Goal: Information Seeking & Learning: Learn about a topic

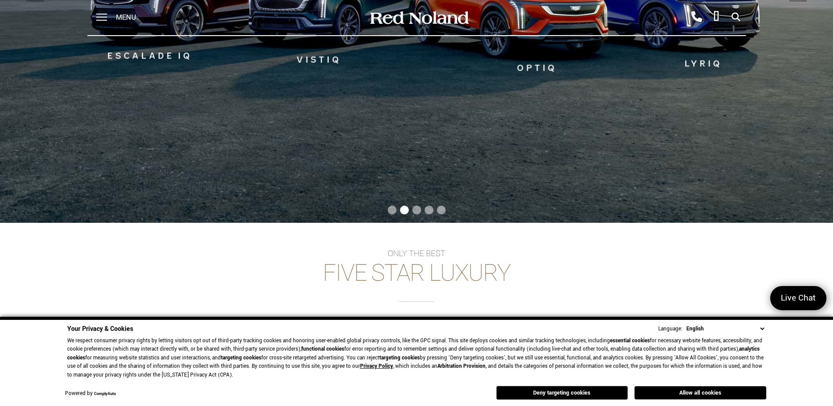
scroll to position [404, 0]
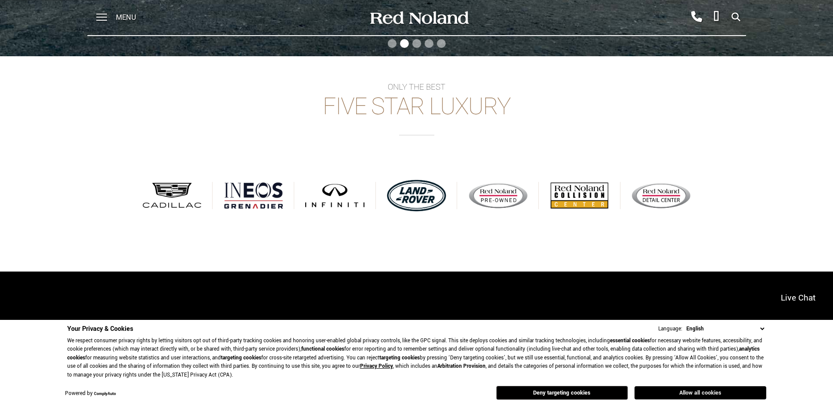
click at [735, 390] on button "Allow all cookies" at bounding box center [700, 392] width 132 height 13
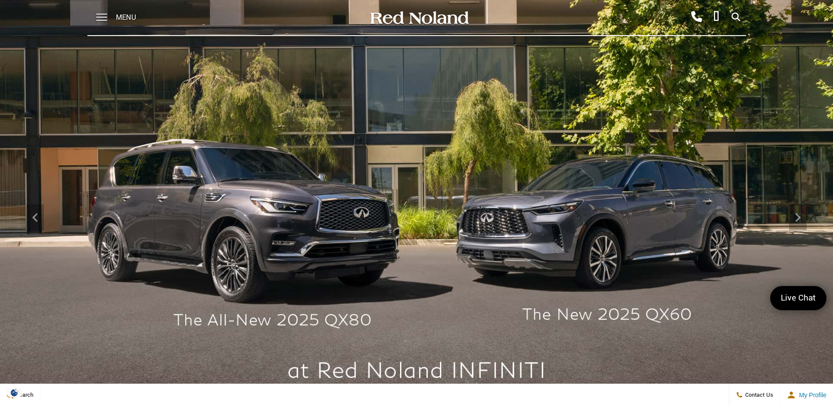
scroll to position [0, 0]
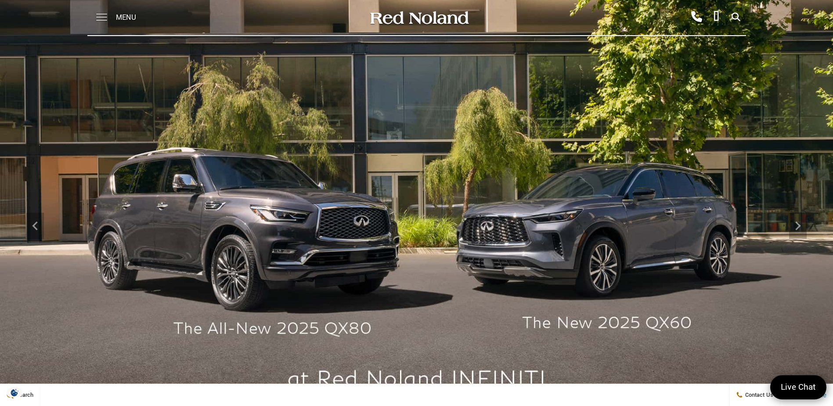
click at [100, 16] on span at bounding box center [101, 17] width 11 height 35
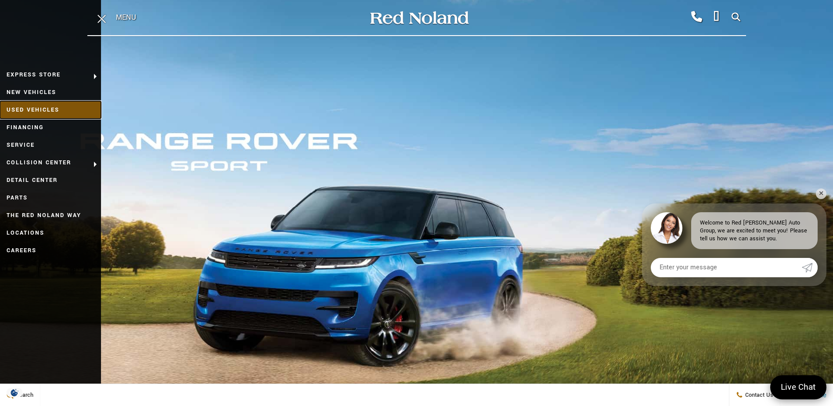
click at [48, 108] on link "Used Vehicles" at bounding box center [50, 110] width 101 height 18
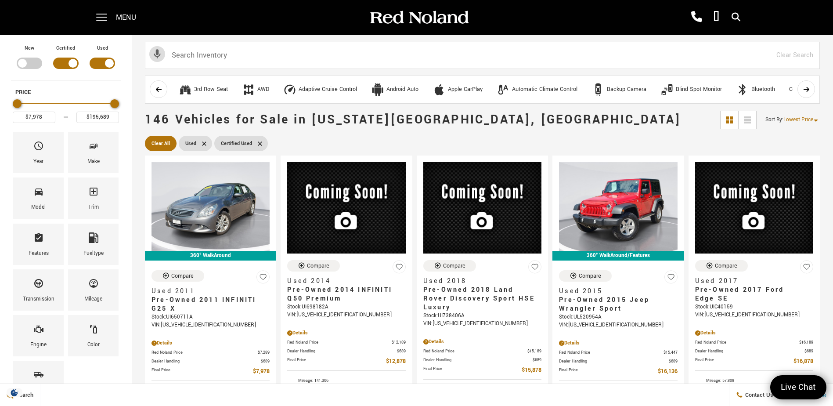
click at [818, 115] on icon at bounding box center [815, 119] width 5 height 8
click at [803, 150] on li "Highest Price" at bounding box center [800, 157] width 56 height 18
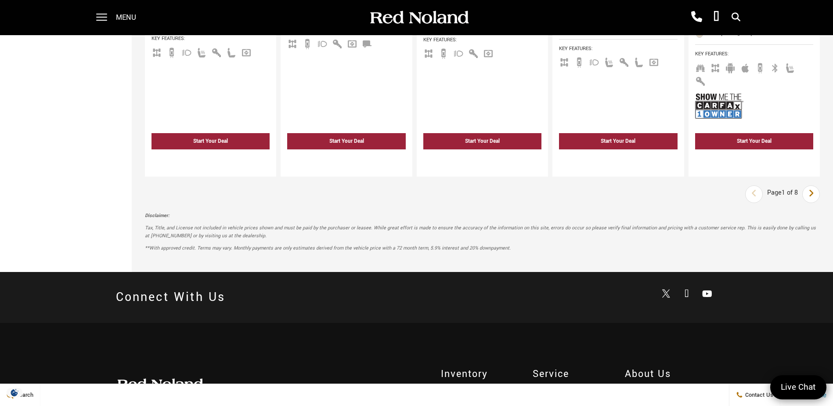
scroll to position [1581, 0]
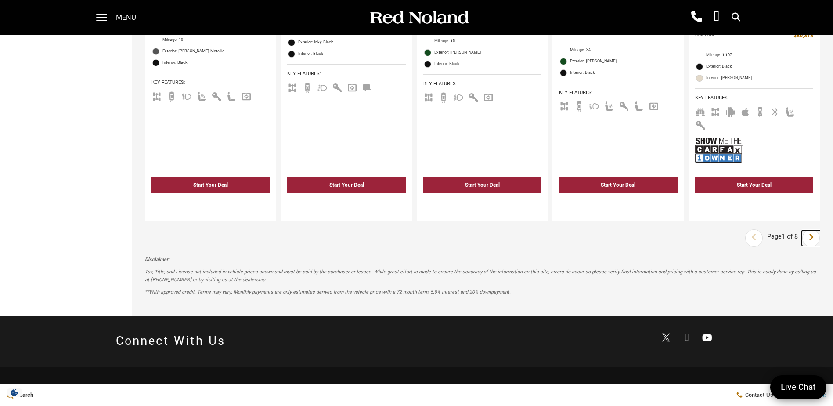
click at [814, 230] on icon "next page" at bounding box center [811, 237] width 6 height 14
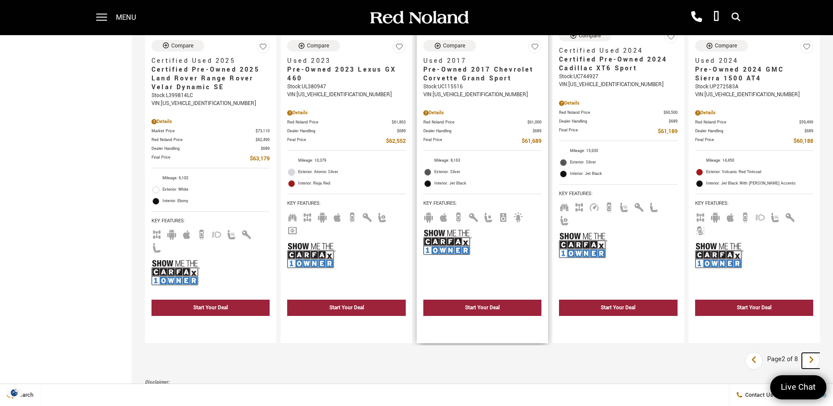
scroll to position [1625, 0]
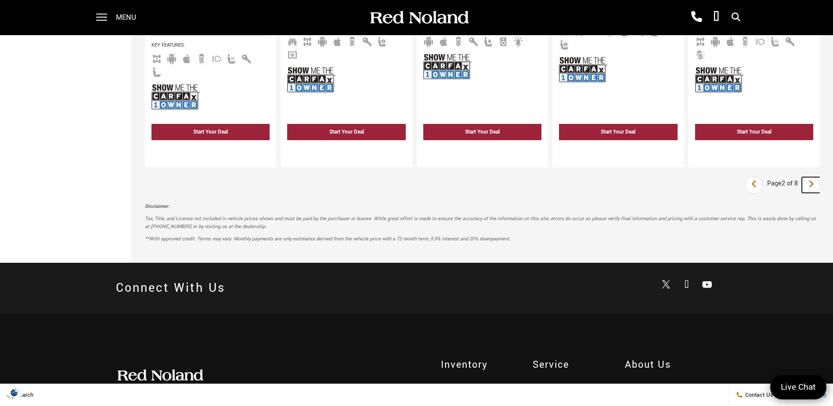
click at [814, 177] on link "Next" at bounding box center [811, 185] width 19 height 16
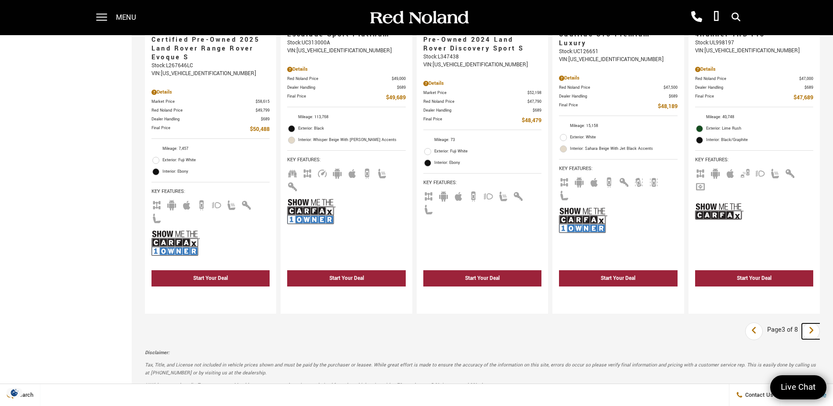
scroll to position [1669, 0]
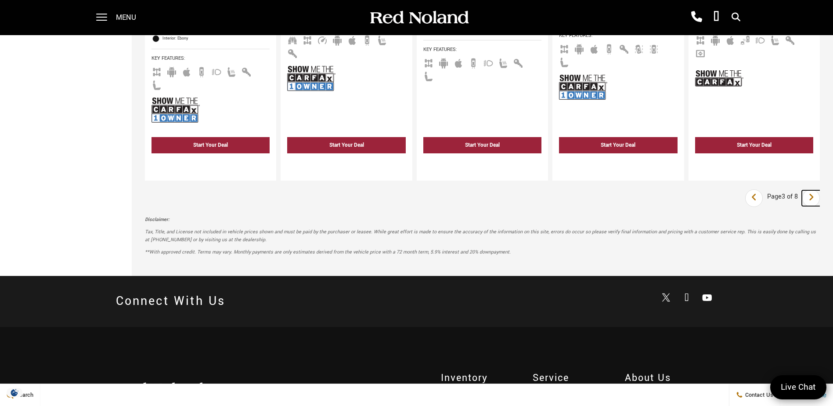
click at [812, 190] on link "Next" at bounding box center [811, 198] width 19 height 16
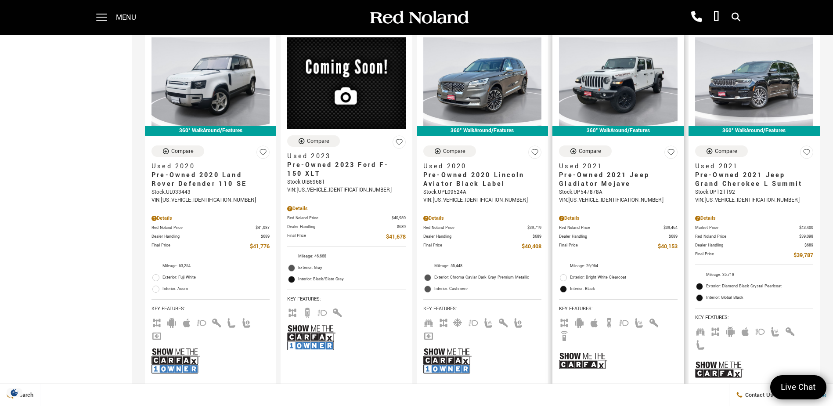
scroll to position [1625, 0]
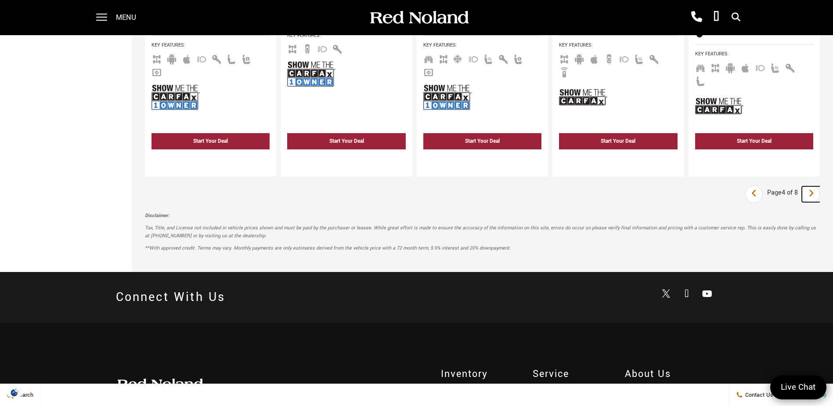
click at [821, 186] on link "Next" at bounding box center [811, 194] width 19 height 16
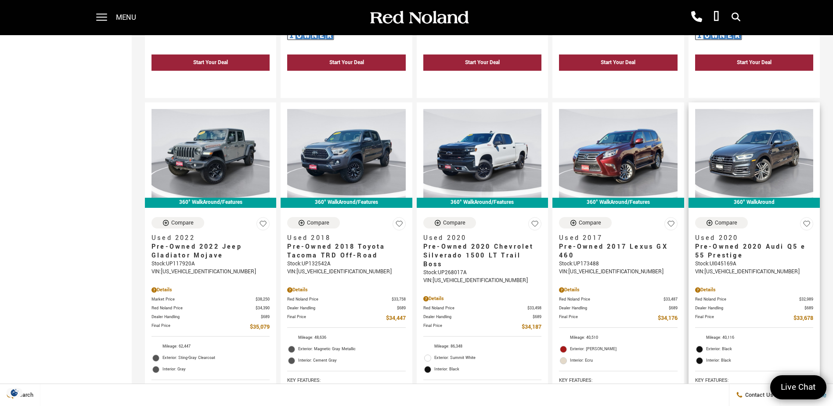
scroll to position [1449, 0]
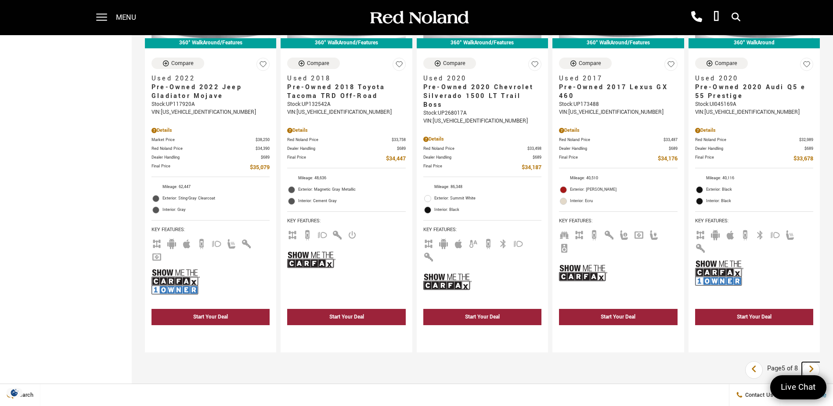
click at [814, 362] on link "Next" at bounding box center [811, 370] width 19 height 16
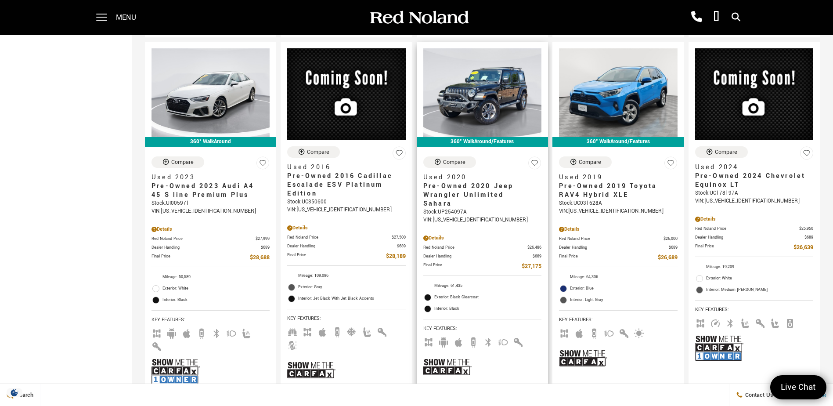
scroll to position [1625, 0]
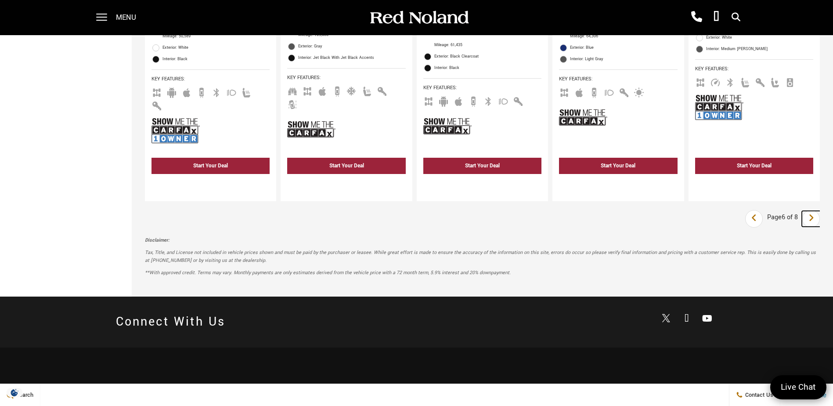
click at [814, 211] on icon "next page" at bounding box center [811, 218] width 6 height 14
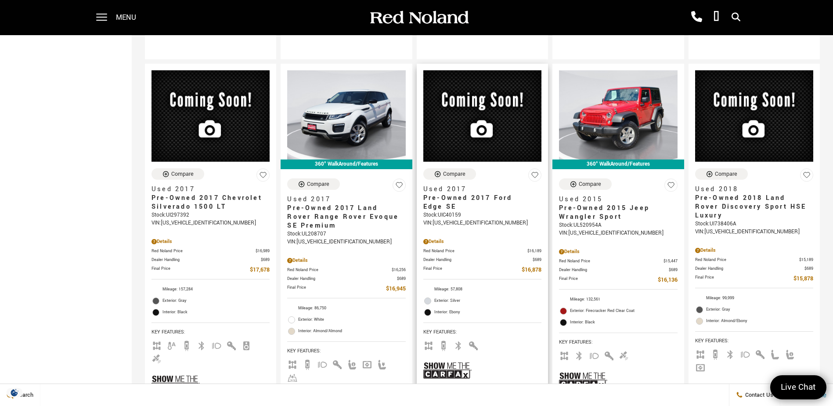
scroll to position [1625, 0]
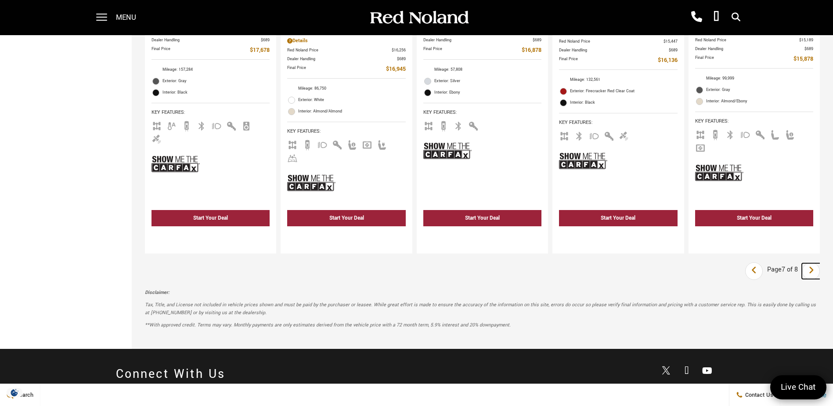
click at [821, 263] on link "Next" at bounding box center [811, 271] width 19 height 16
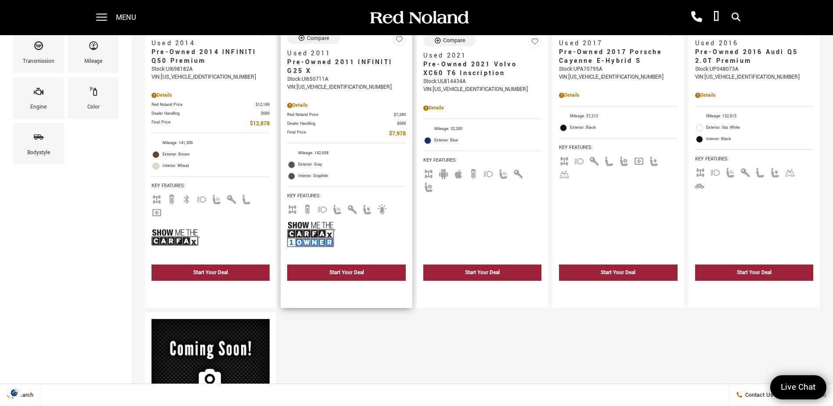
scroll to position [439, 0]
